Goal: Task Accomplishment & Management: Complete application form

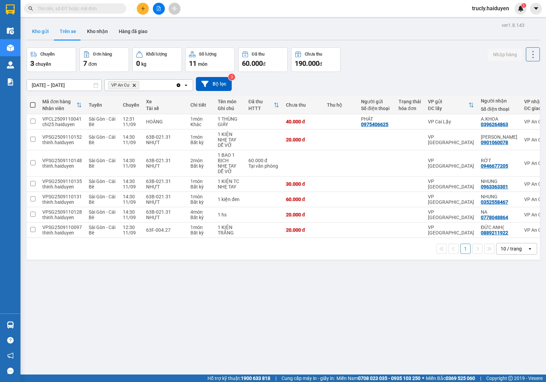
click at [38, 31] on button "Kho gửi" at bounding box center [41, 31] width 28 height 16
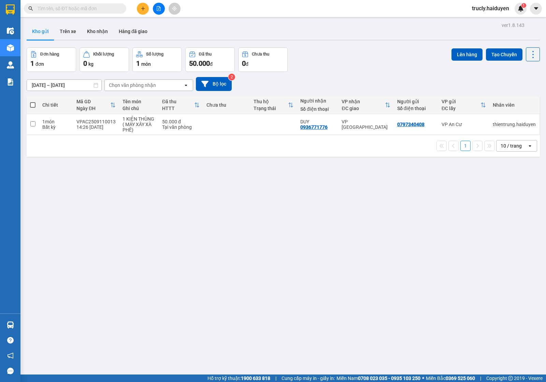
click at [343, 52] on div "Đơn hàng 1 đơn Khối lượng 0 kg Số lượng 1 món Đã thu 50.000 đ Chưa thu 0 đ Lên …" at bounding box center [283, 59] width 513 height 25
click at [334, 56] on div "Đơn hàng 1 đơn Khối lượng 0 kg Số lượng 1 món Đã thu 50.000 đ Chưa thu 0 đ Lên …" at bounding box center [283, 59] width 513 height 25
click at [362, 46] on div "ver 1.8.143 Kho gửi Trên xe [PERSON_NAME] Hàng đã [PERSON_NAME] hàng 1 đơn [PER…" at bounding box center [283, 211] width 518 height 382
click at [334, 48] on div "Đơn hàng 1 đơn Khối lượng 0 kg Số lượng 1 món Đã thu 50.000 đ Chưa thu 0 đ Lên …" at bounding box center [283, 59] width 513 height 25
click at [71, 30] on button "Trên xe" at bounding box center [67, 31] width 27 height 16
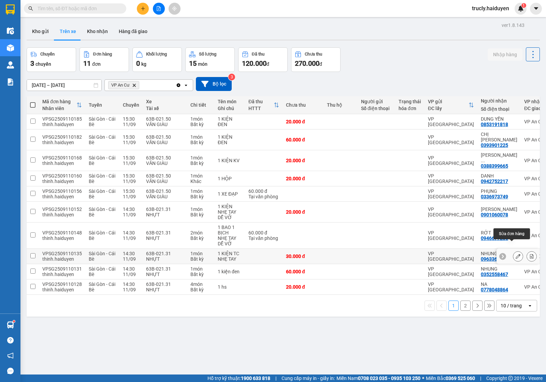
click at [515, 254] on icon at bounding box center [517, 256] width 5 height 5
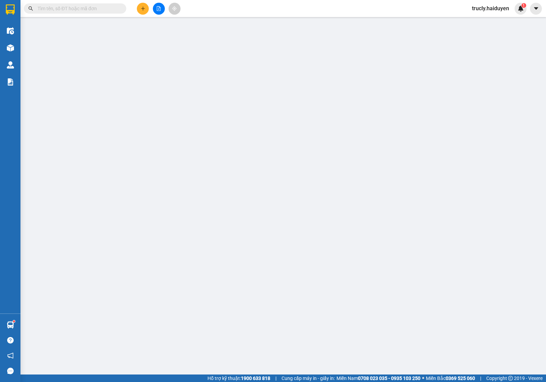
type input "0963363301"
type input "NHUNG"
type input "30.000"
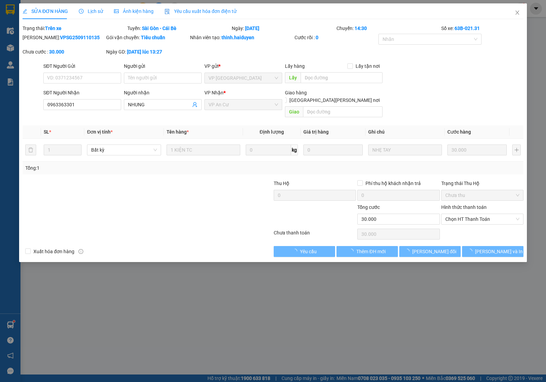
click at [79, 14] on span "Lịch sử" at bounding box center [91, 11] width 24 height 5
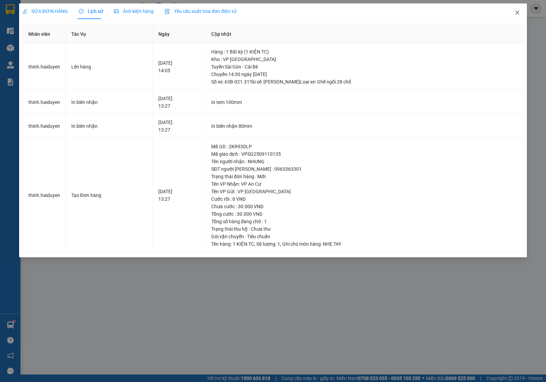
click at [515, 14] on icon "close" at bounding box center [516, 12] width 5 height 5
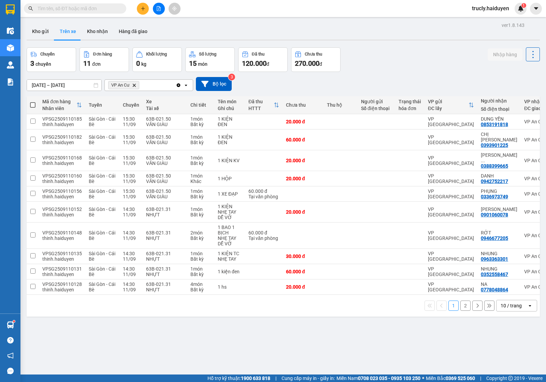
click at [387, 65] on div "Chuyến 3 chuyến Đơn hàng 11 đơn [PERSON_NAME] 0 kg Số [PERSON_NAME] 15 món Đã t…" at bounding box center [283, 59] width 513 height 25
click at [430, 55] on div "Chuyến 3 chuyến Đơn hàng 11 đơn [PERSON_NAME] 0 kg Số [PERSON_NAME] 15 món Đã t…" at bounding box center [283, 59] width 513 height 25
drag, startPoint x: 413, startPoint y: 54, endPoint x: 328, endPoint y: 7, distance: 97.3
click at [414, 54] on div "Chuyến 3 chuyến Đơn hàng 11 đơn [PERSON_NAME] 0 kg Số [PERSON_NAME] 15 món Đã t…" at bounding box center [283, 59] width 513 height 25
click at [81, 11] on input "text" at bounding box center [78, 9] width 80 height 8
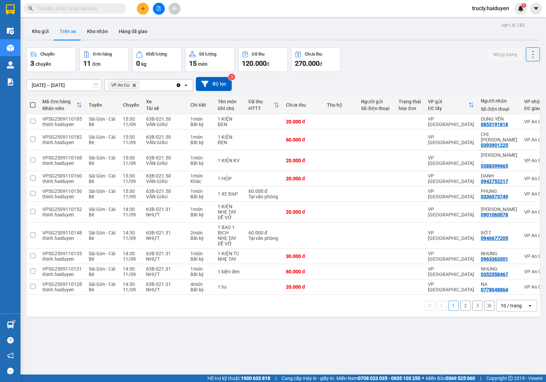
click at [101, 9] on input "text" at bounding box center [78, 9] width 80 height 8
click at [48, 9] on input "text" at bounding box center [78, 9] width 80 height 8
click at [50, 9] on input "text" at bounding box center [78, 9] width 80 height 8
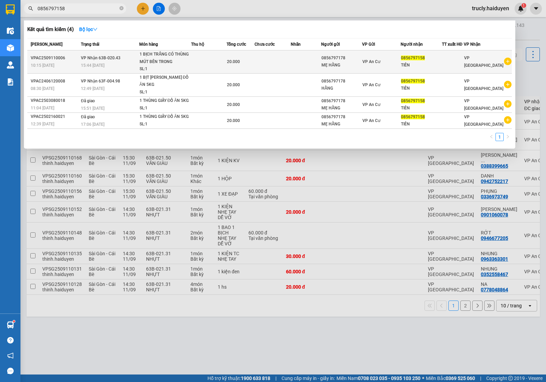
type input "0856797158"
click at [232, 65] on td "20.000" at bounding box center [240, 61] width 28 height 23
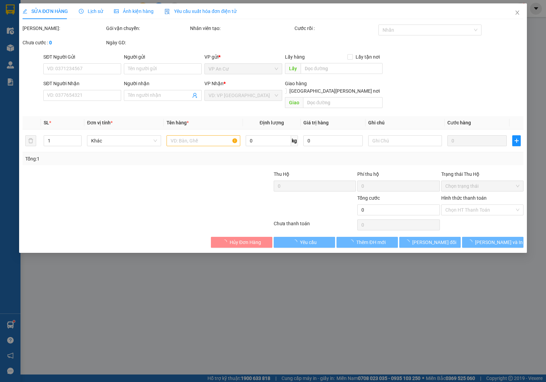
type input "0856797178"
type input "MẸ HẰNG"
type input "0856797158"
type input "TIÊN"
type input "20.000"
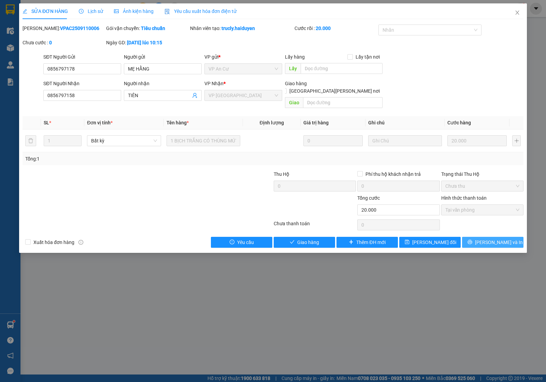
click at [492, 239] on span "[PERSON_NAME] và In" at bounding box center [499, 243] width 48 height 8
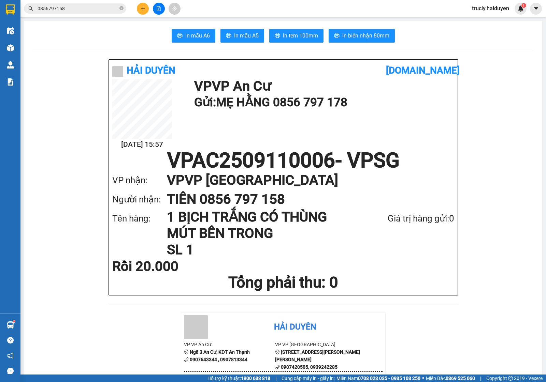
click at [82, 14] on div "Kết quả [PERSON_NAME] ( 4 ) Bộ lọc Mã ĐH Trạng thái Món hàng Thu hộ Tổng [PERSO…" at bounding box center [66, 9] width 133 height 12
click at [80, 13] on span "0856797158" at bounding box center [75, 8] width 102 height 10
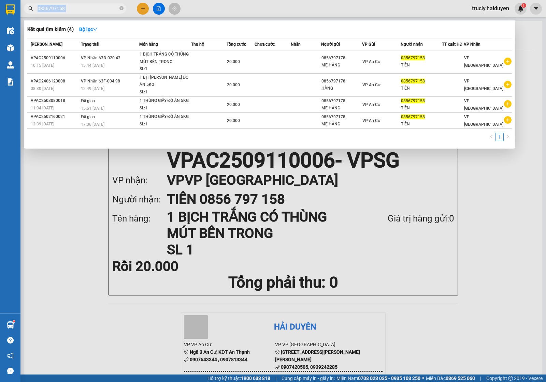
click at [80, 13] on span "0856797158" at bounding box center [75, 8] width 102 height 10
click at [79, 11] on input "0856797158" at bounding box center [78, 9] width 80 height 8
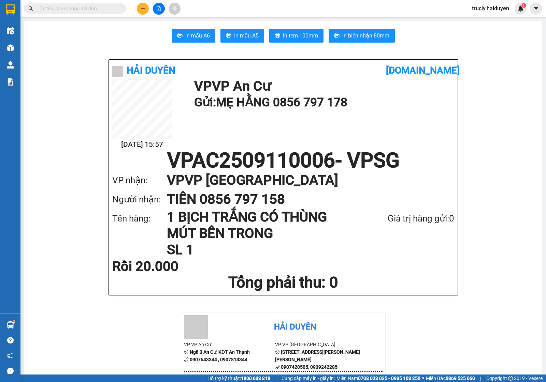
click at [90, 11] on input "text" at bounding box center [78, 9] width 80 height 8
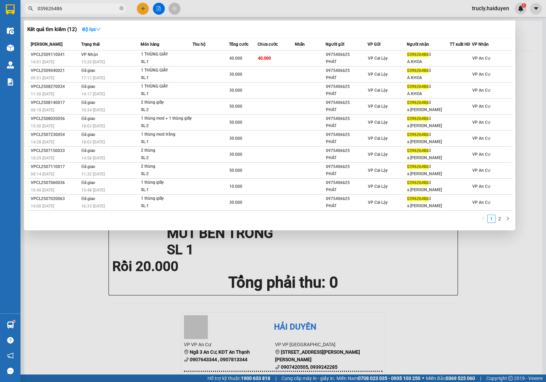
type input "0396264863"
click at [66, 10] on input "0396264863" at bounding box center [78, 9] width 80 height 8
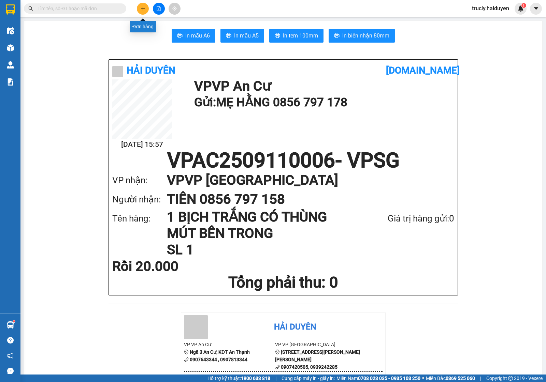
click at [142, 8] on icon "plus" at bounding box center [142, 8] width 5 height 5
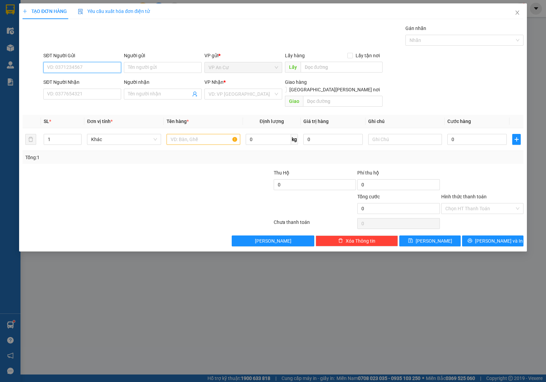
click at [72, 66] on input "SĐT Người Gửi" at bounding box center [82, 67] width 78 height 11
click at [517, 12] on icon "close" at bounding box center [516, 12] width 5 height 5
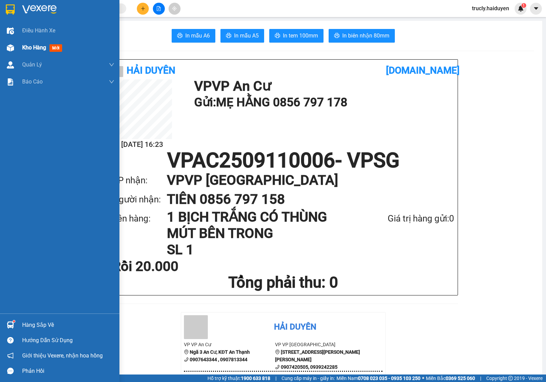
click at [21, 44] on div "Kho hàng mới" at bounding box center [59, 47] width 119 height 17
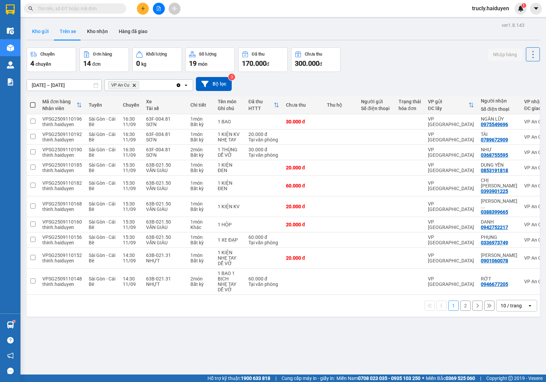
click at [46, 31] on button "Kho gửi" at bounding box center [41, 31] width 28 height 16
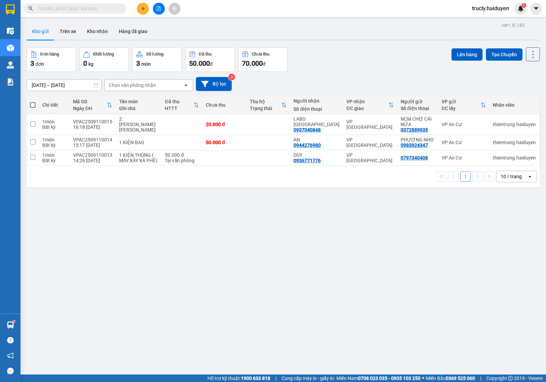
click at [147, 6] on button at bounding box center [143, 9] width 12 height 12
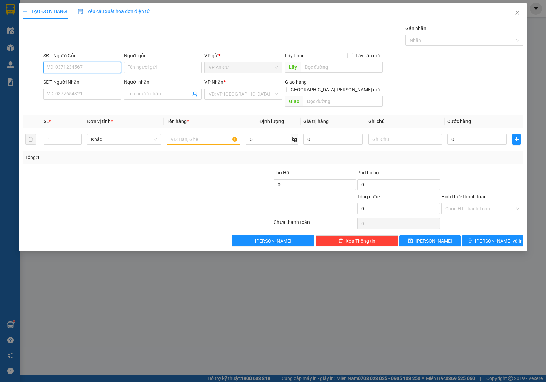
click at [77, 69] on input "SĐT Người Gửi" at bounding box center [82, 67] width 78 height 11
click at [94, 81] on div "0333939581 - NCM [PERSON_NAME]" at bounding box center [86, 82] width 79 height 8
type input "0333939581"
type input "NCM THIỆN TRUNG"
type input "0937040848"
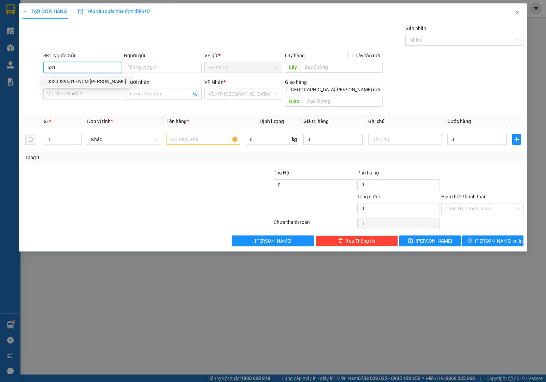
type input "LABO [GEOGRAPHIC_DATA]"
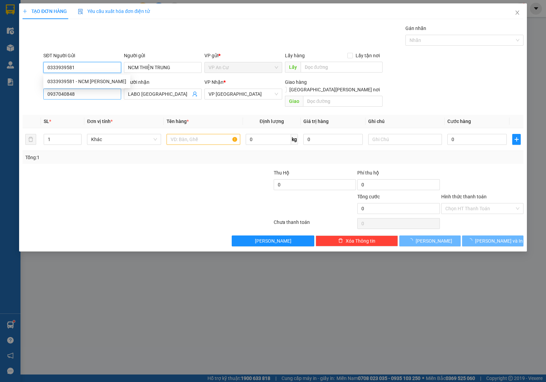
type input "20.000"
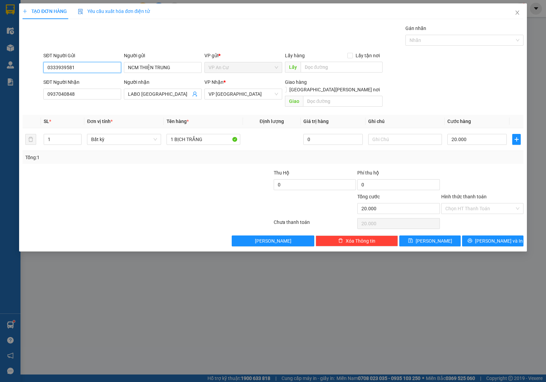
type input "0333939581"
click at [158, 195] on div at bounding box center [105, 205] width 167 height 24
click at [486, 237] on button "[PERSON_NAME] và In" at bounding box center [492, 241] width 61 height 11
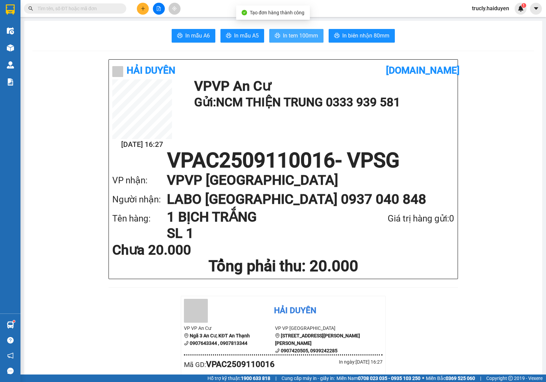
click at [282, 41] on button "In tem 100mm" at bounding box center [296, 36] width 54 height 14
